Goal: Task Accomplishment & Management: Manage account settings

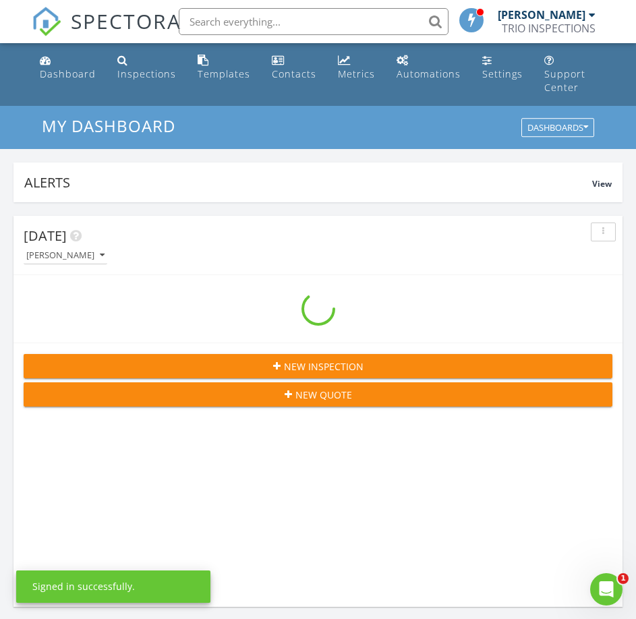
scroll to position [2329, 657]
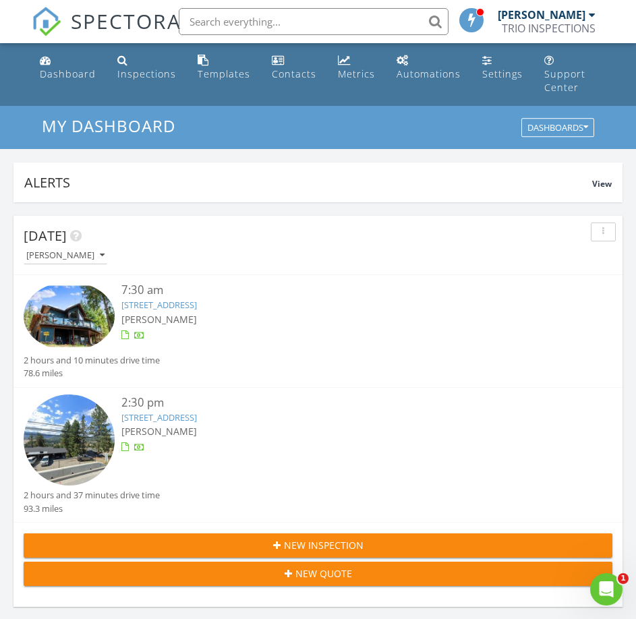
click at [140, 331] on div at bounding box center [139, 336] width 11 height 11
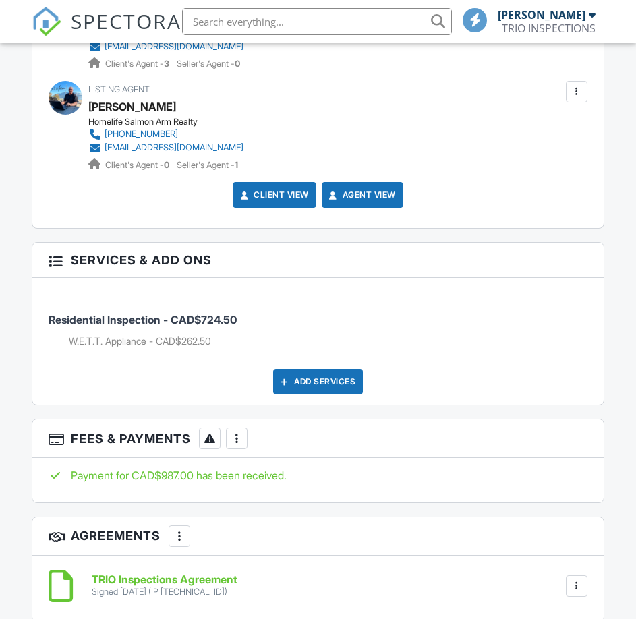
click at [238, 439] on div at bounding box center [236, 438] width 13 height 13
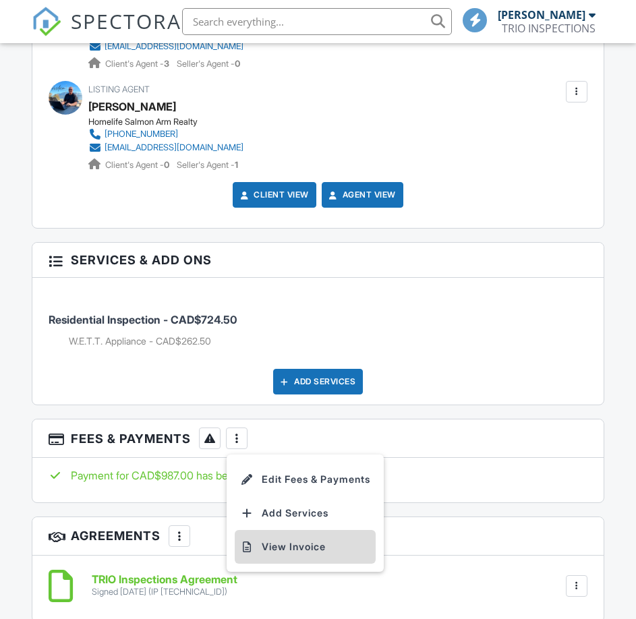
click at [267, 549] on li "View Invoice" at bounding box center [305, 547] width 141 height 34
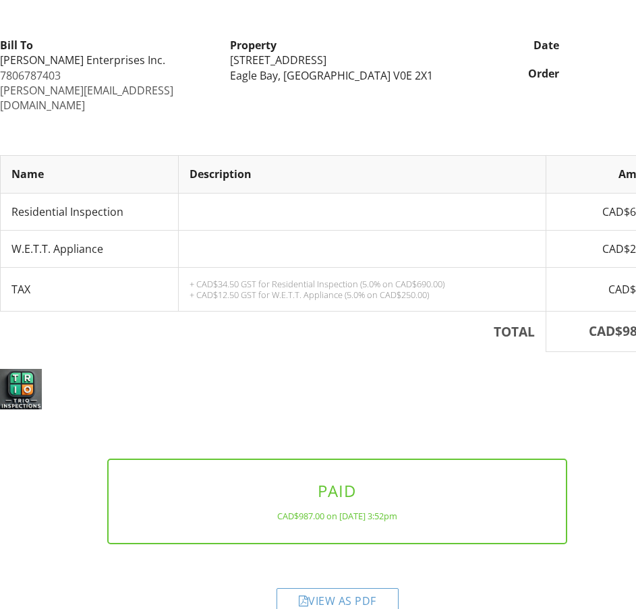
scroll to position [157, 0]
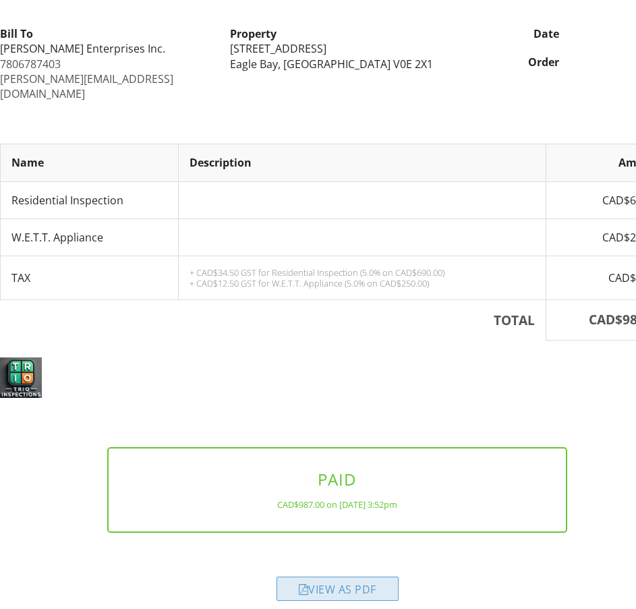
click at [340, 577] on div "View as PDF" at bounding box center [338, 589] width 122 height 24
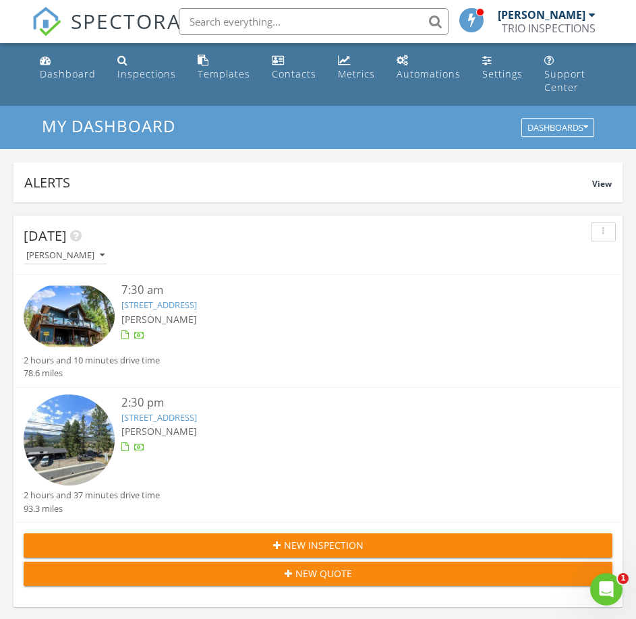
click at [139, 443] on div at bounding box center [139, 448] width 11 height 11
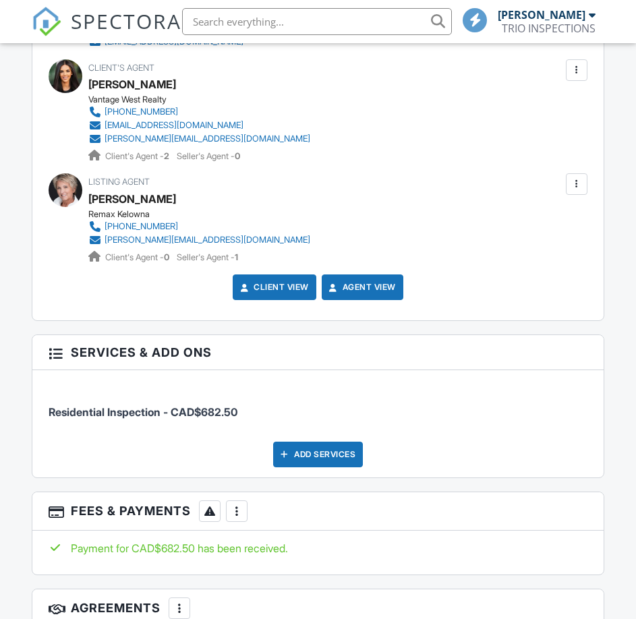
scroll to position [1752, 0]
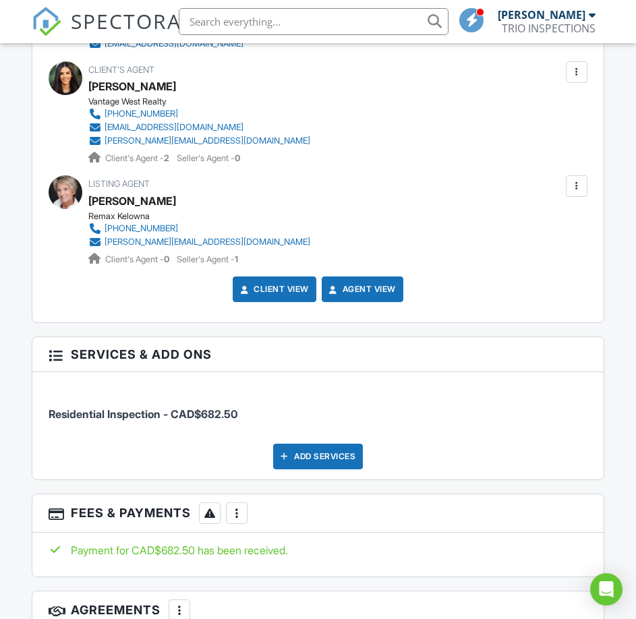
click at [240, 519] on div at bounding box center [236, 513] width 13 height 13
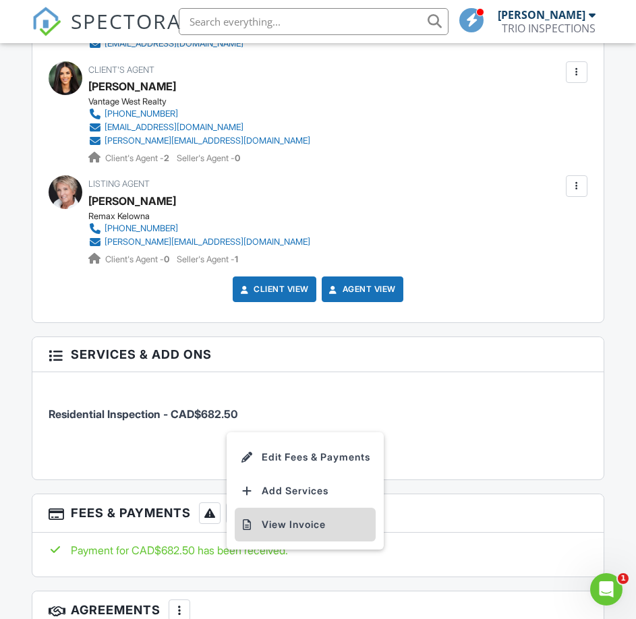
scroll to position [0, 0]
click at [285, 526] on li "View Invoice" at bounding box center [305, 525] width 141 height 34
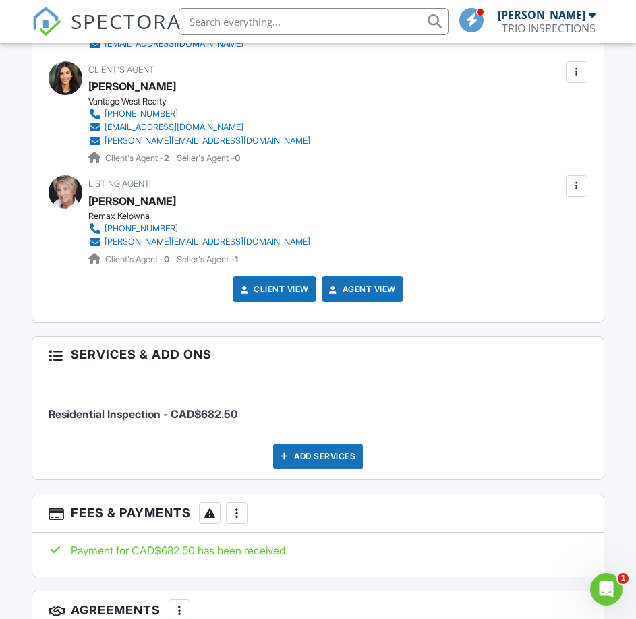
click at [129, 85] on div "[PERSON_NAME]" at bounding box center [132, 86] width 88 height 20
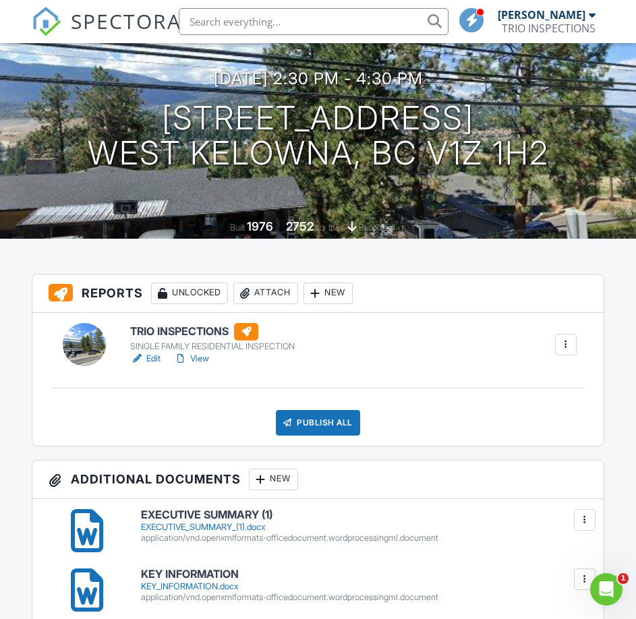
scroll to position [134, 0]
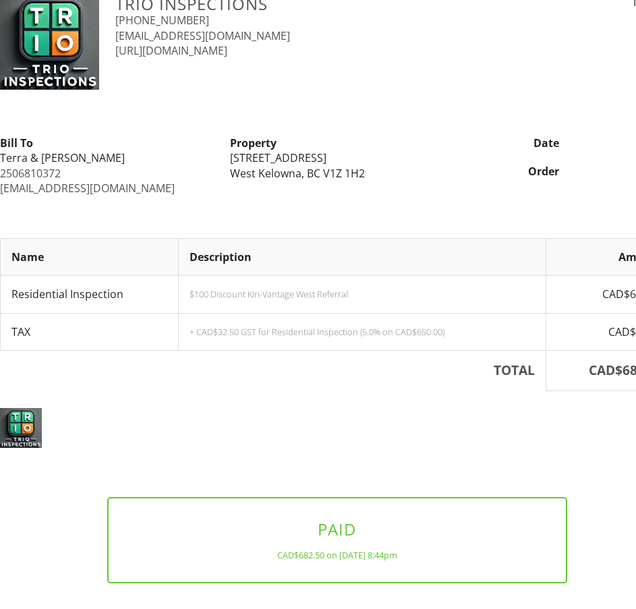
scroll to position [113, 0]
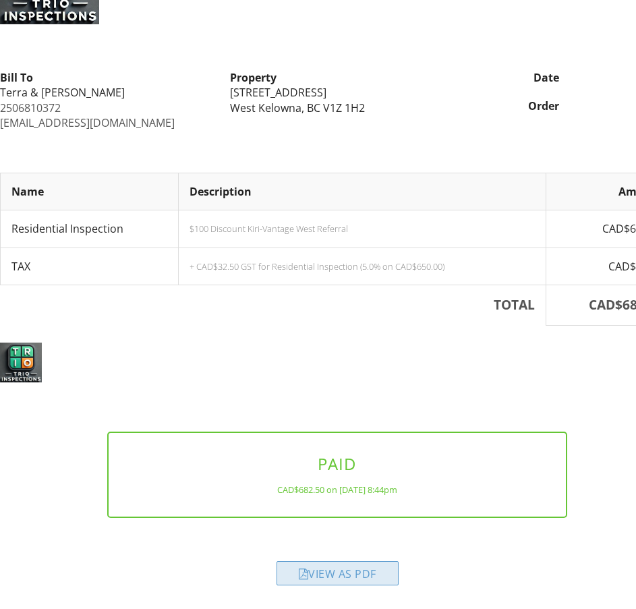
click at [383, 574] on div "View as PDF" at bounding box center [338, 573] width 122 height 24
